Goal: Information Seeking & Learning: Check status

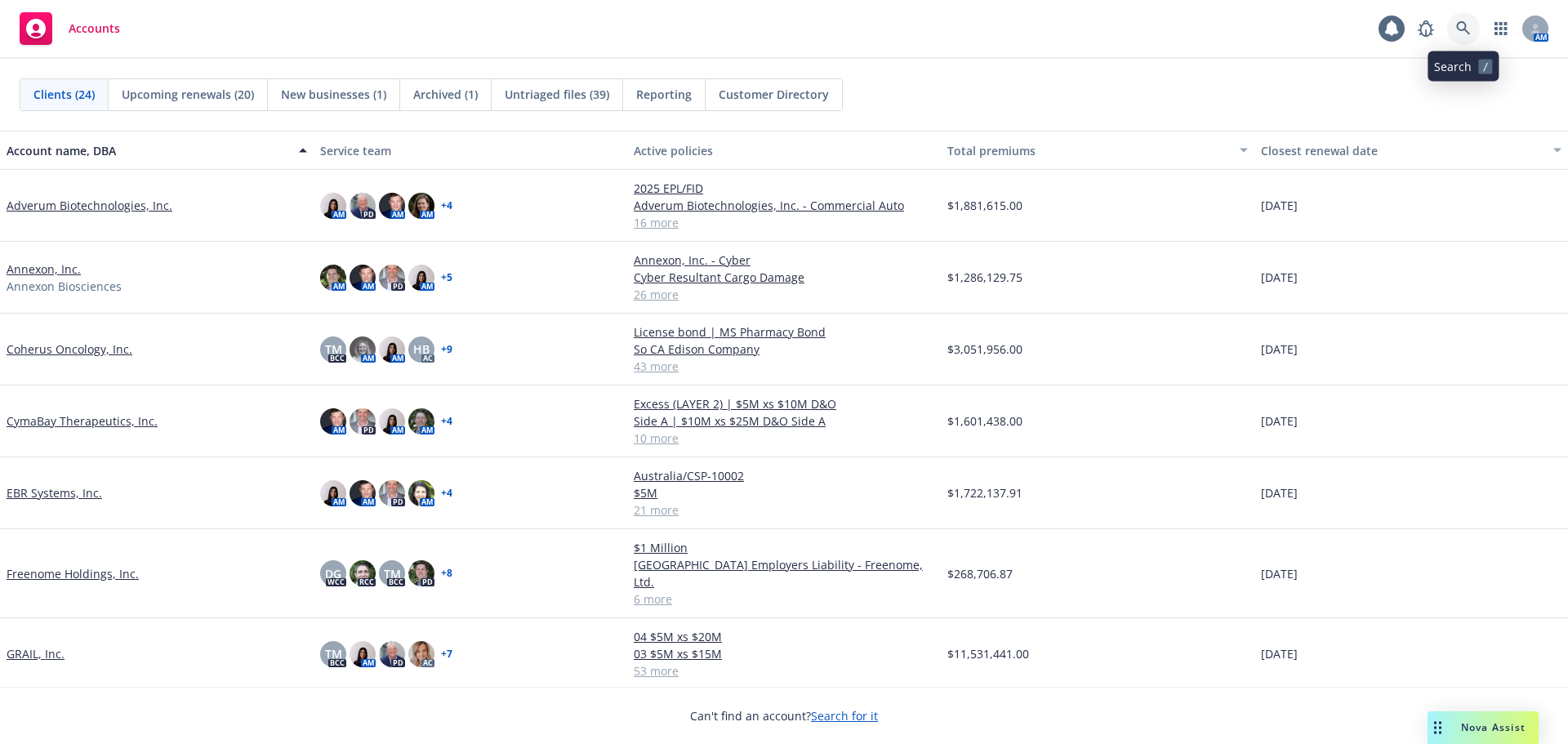
click at [1467, 23] on icon at bounding box center [1463, 28] width 15 height 15
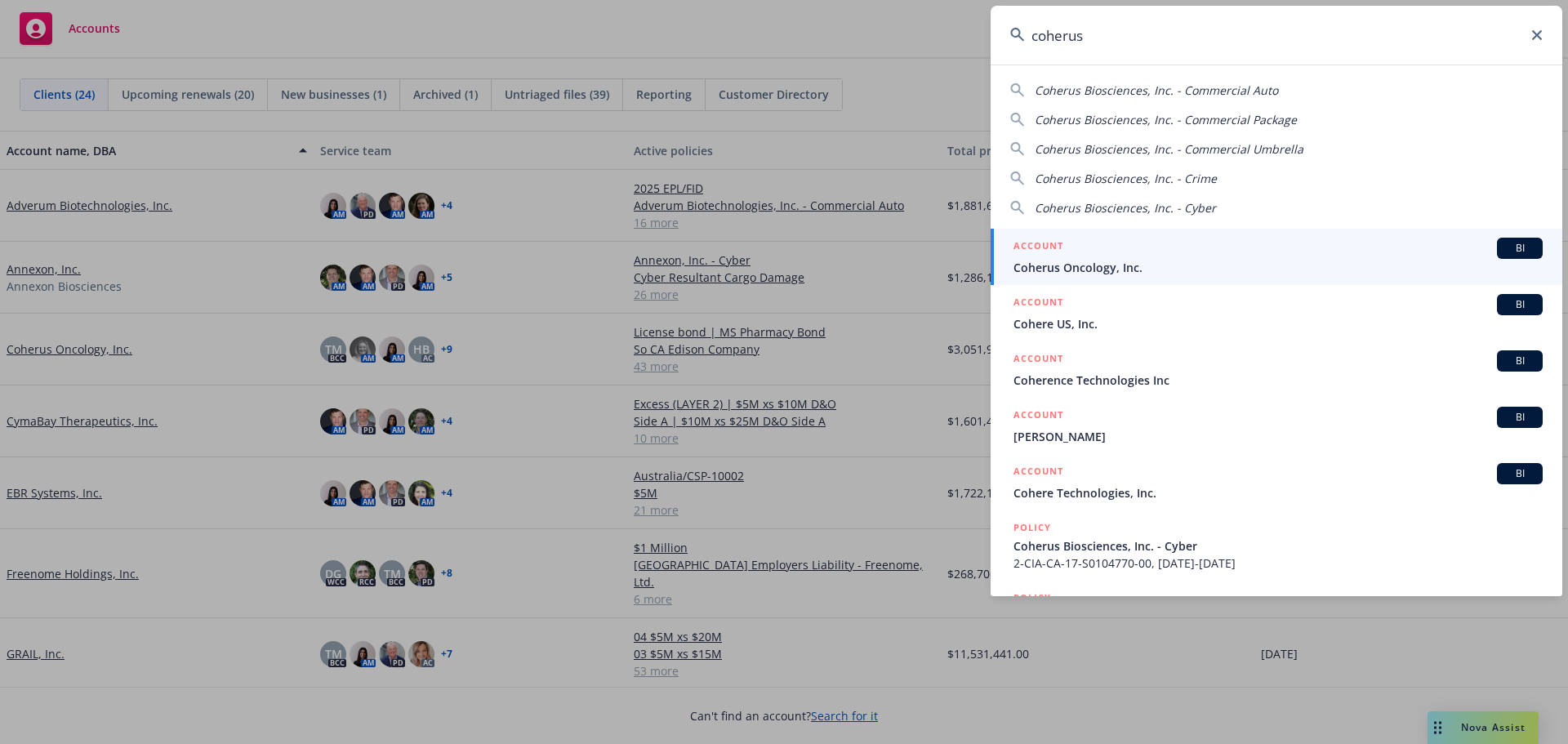
type input "coherus"
click at [1184, 250] on div "ACCOUNT BI" at bounding box center [1279, 248] width 530 height 21
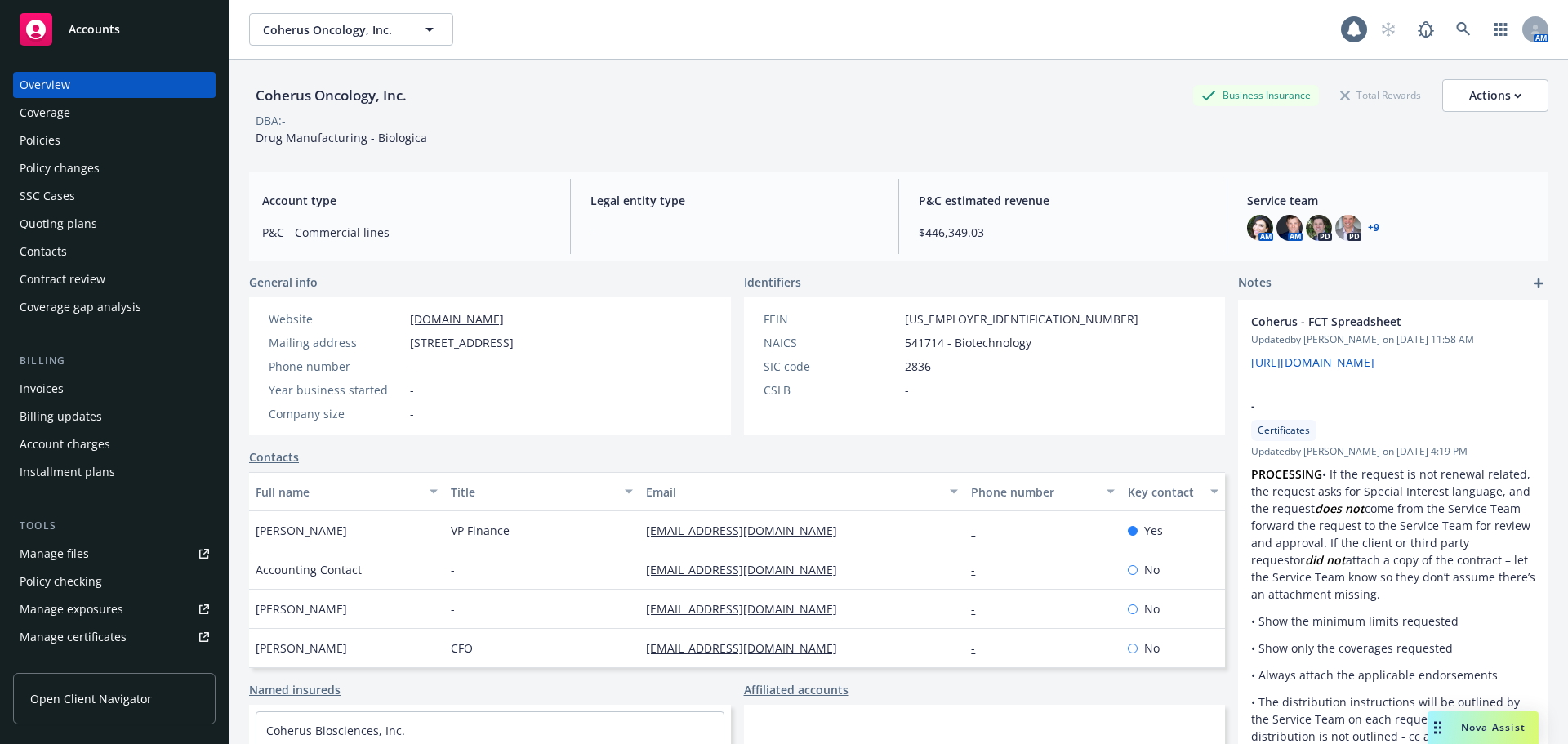
click at [72, 141] on div "Policies" at bounding box center [115, 140] width 190 height 26
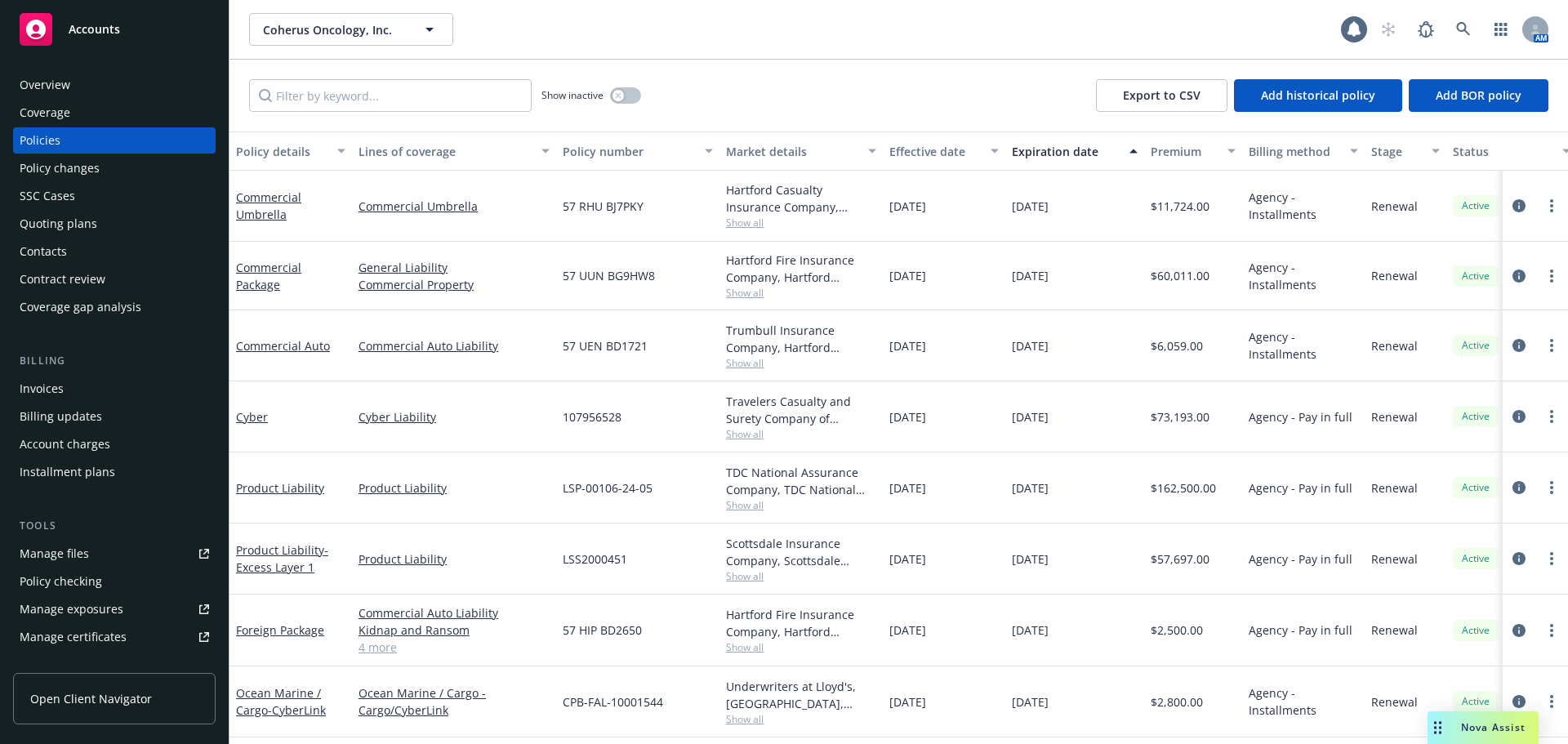
click at [91, 215] on div "Quoting plans" at bounding box center [58, 223] width 78 height 26
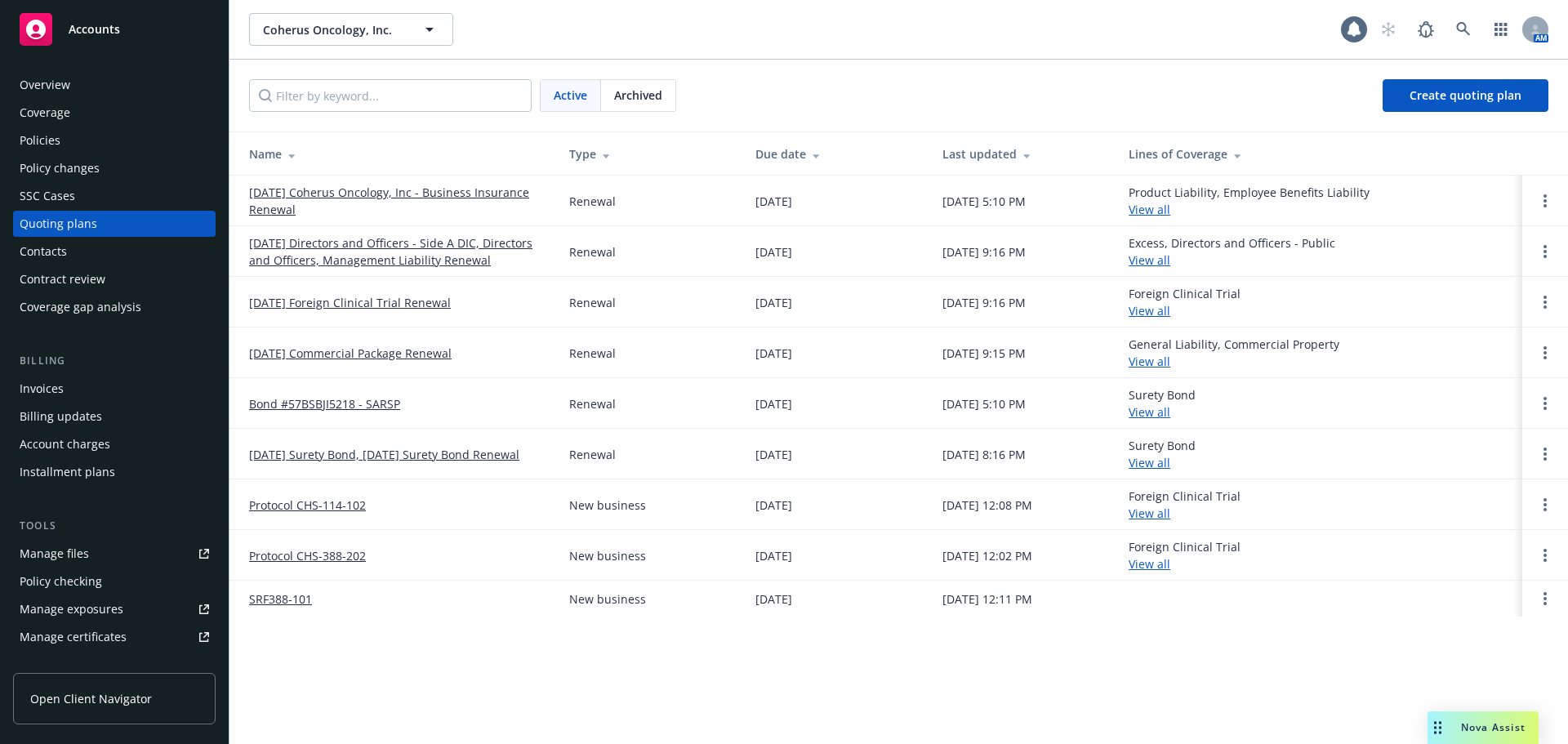
click at [298, 193] on link "[DATE] Coherus Oncology, Inc - Business Insurance Renewal" at bounding box center [396, 201] width 294 height 35
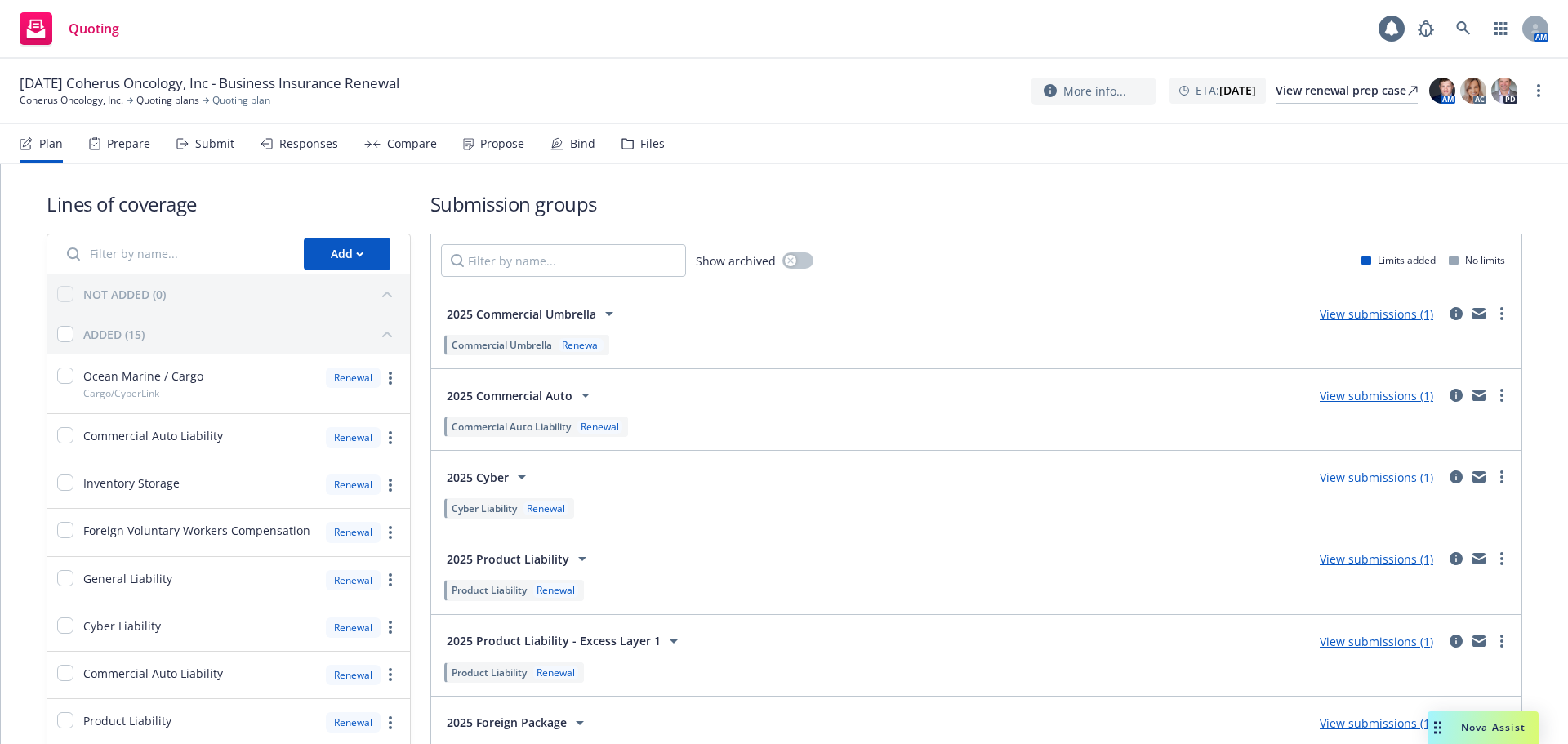
click at [623, 146] on icon at bounding box center [627, 144] width 12 height 12
